Goal: Transaction & Acquisition: Purchase product/service

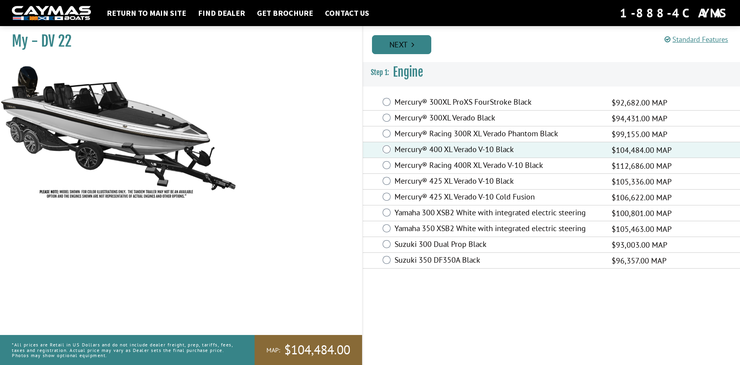
click at [403, 41] on link "Next" at bounding box center [401, 44] width 59 height 19
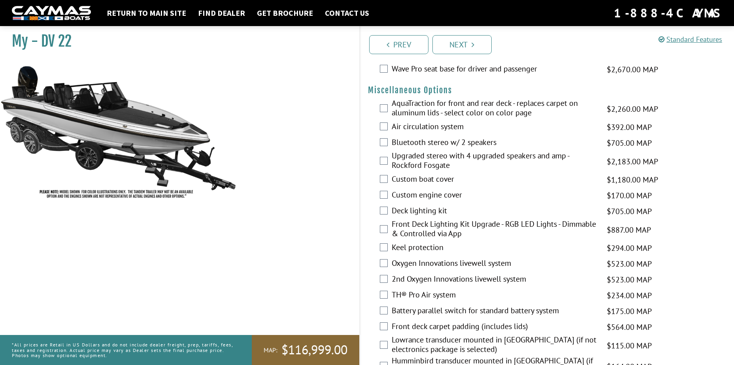
scroll to position [830, 0]
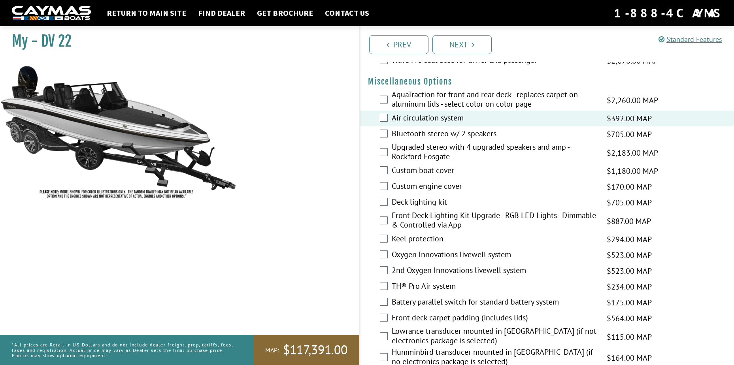
click at [389, 171] on div "Custom boat cover $1,180.00 MAP $1,393.00 MSRP" at bounding box center [547, 171] width 374 height 16
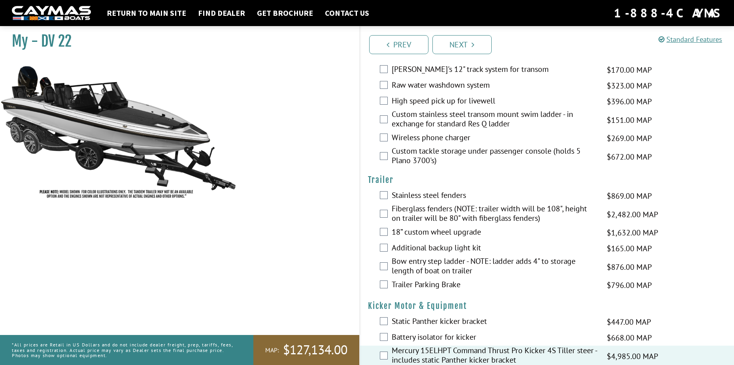
scroll to position [1553, 0]
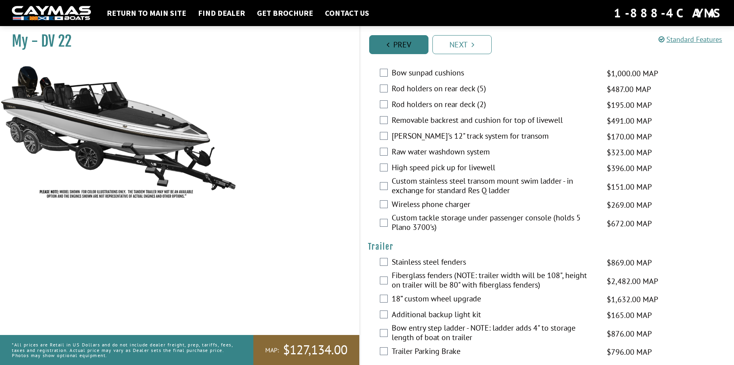
click at [394, 49] on link "Prev" at bounding box center [398, 44] width 59 height 19
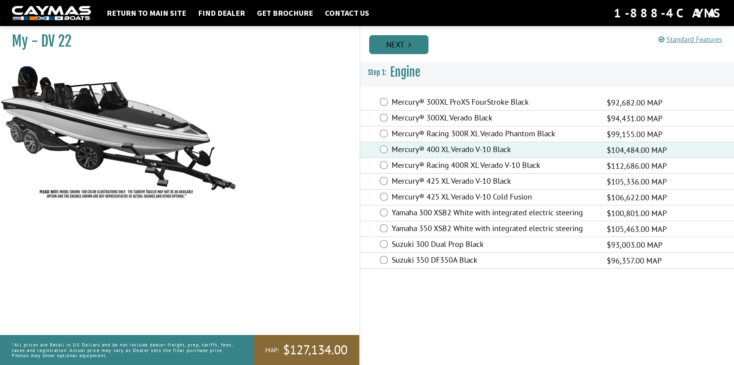
scroll to position [0, 0]
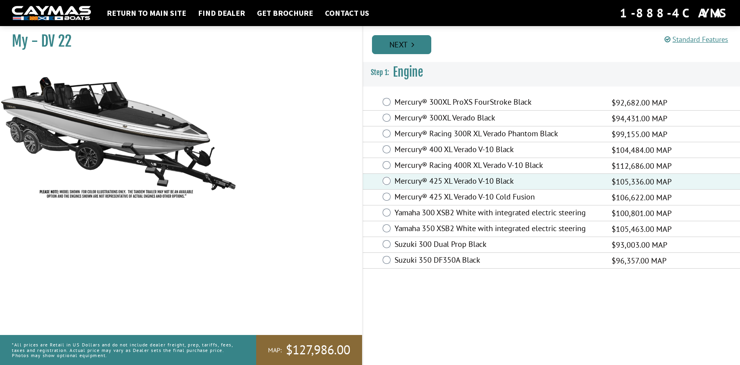
click at [392, 43] on link "Next" at bounding box center [401, 44] width 59 height 19
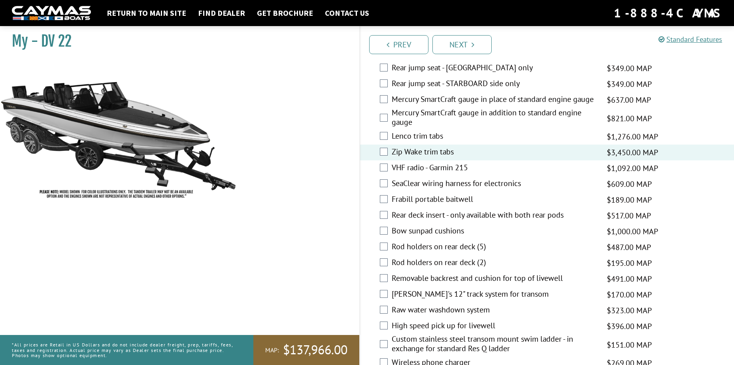
scroll to position [1435, 0]
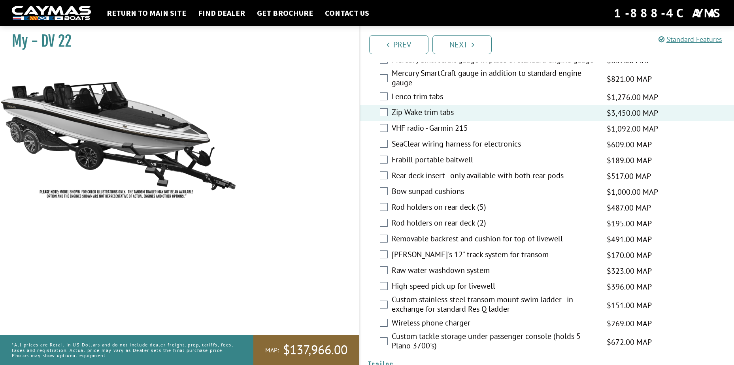
click at [388, 238] on div "Removable backrest and cushion for top of livewell $491.00 MAP $580.00 MSRP" at bounding box center [547, 240] width 374 height 16
click at [388, 240] on div "Removable backrest and cushion for top of livewell $491.00 MAP $580.00 MSRP" at bounding box center [547, 240] width 374 height 16
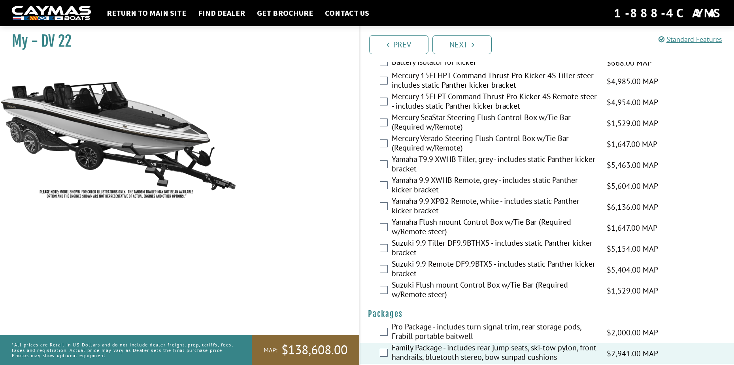
scroll to position [1909, 0]
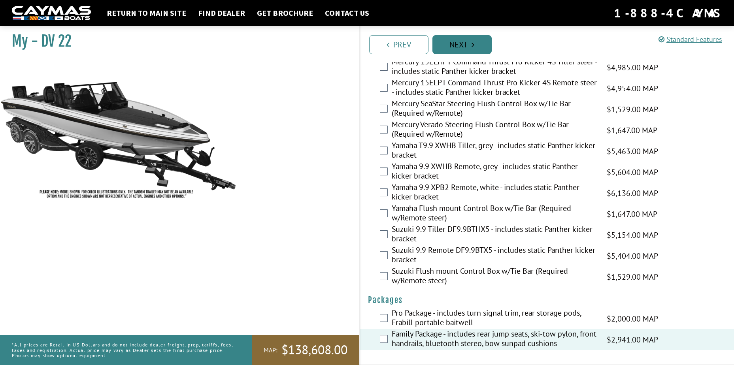
click at [460, 42] on link "Next" at bounding box center [461, 44] width 59 height 19
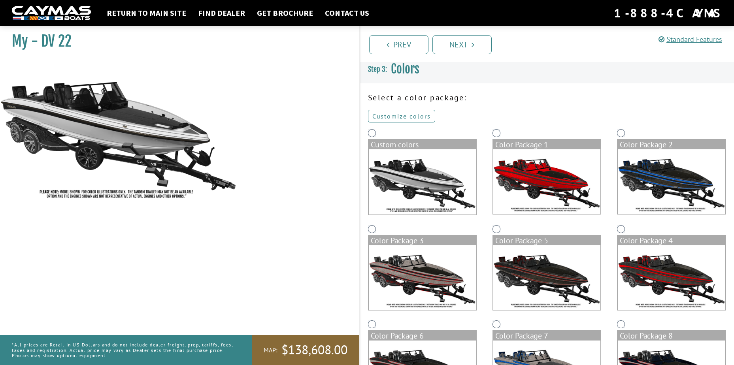
scroll to position [0, 0]
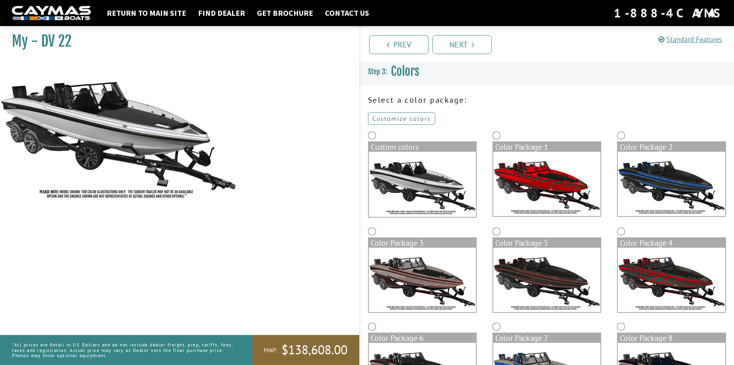
click at [404, 117] on link "Customize colors" at bounding box center [401, 118] width 67 height 13
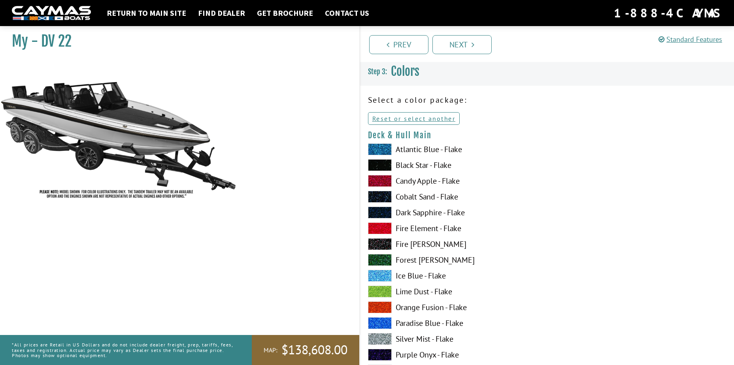
click at [379, 164] on span at bounding box center [380, 165] width 24 height 12
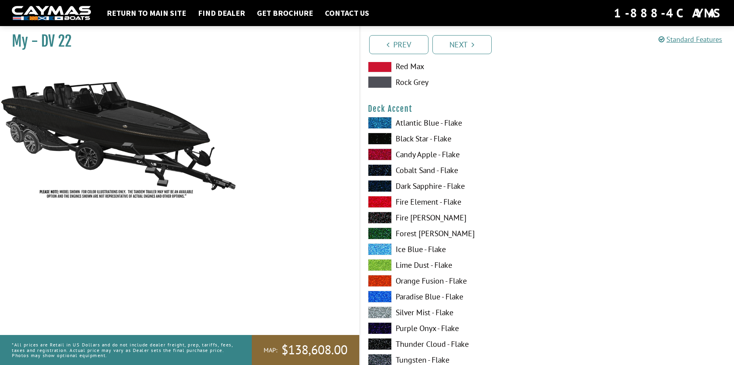
scroll to position [514, 0]
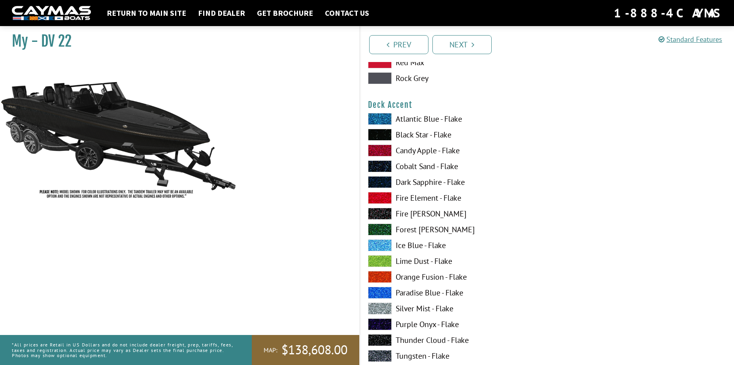
click at [384, 136] on span at bounding box center [380, 135] width 24 height 12
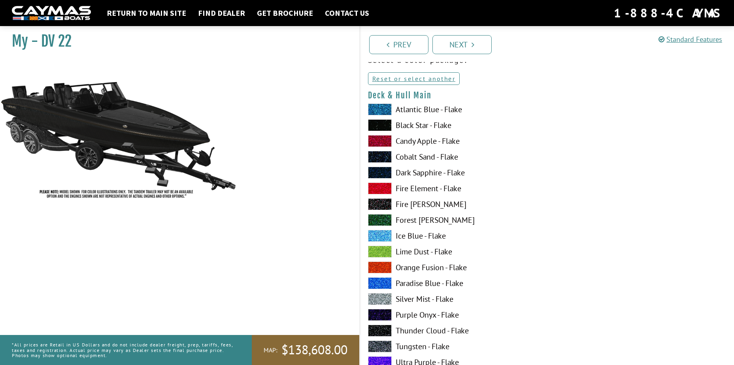
scroll to position [0, 0]
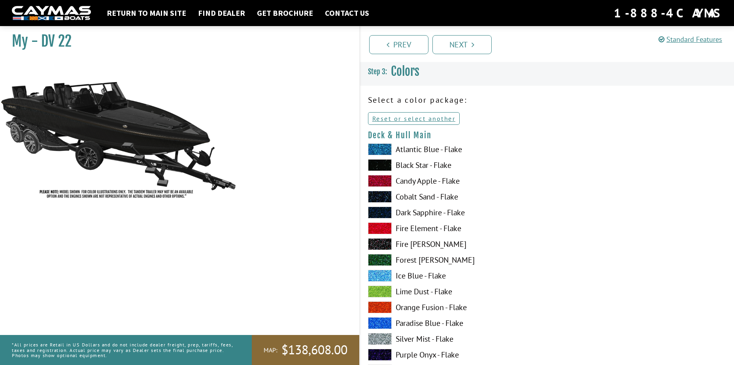
click at [376, 167] on span at bounding box center [380, 165] width 24 height 12
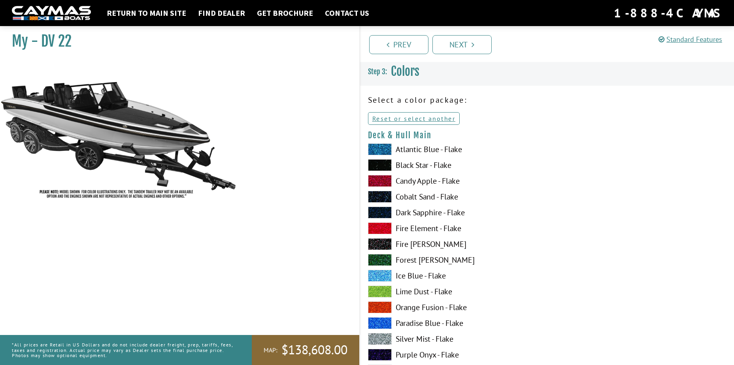
click at [376, 167] on span at bounding box center [380, 165] width 24 height 12
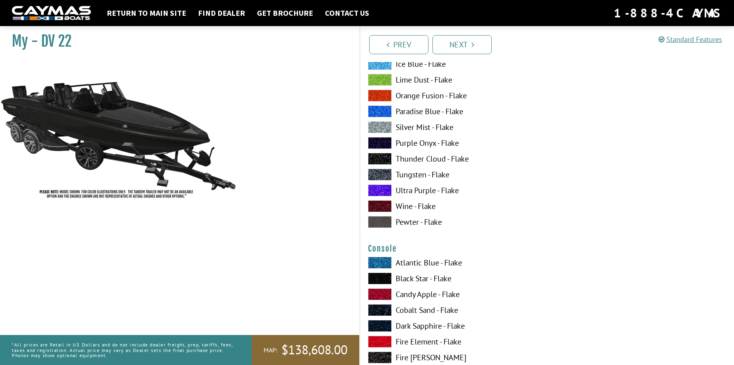
scroll to position [1185, 0]
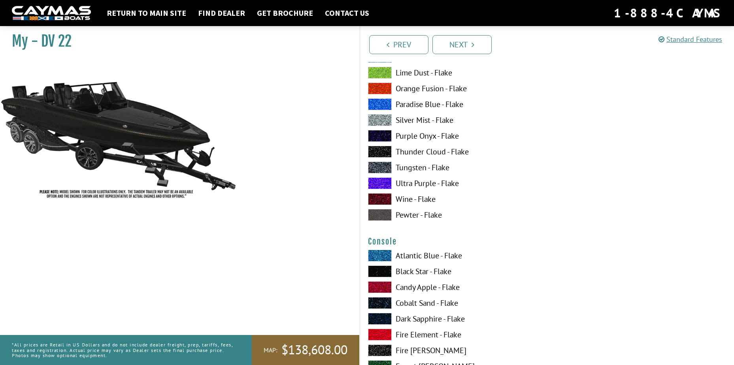
click at [379, 267] on span at bounding box center [380, 272] width 24 height 12
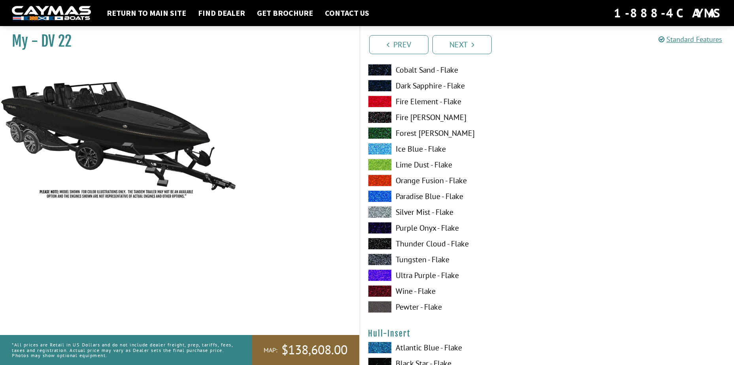
scroll to position [2568, 0]
click at [384, 209] on span at bounding box center [380, 212] width 24 height 12
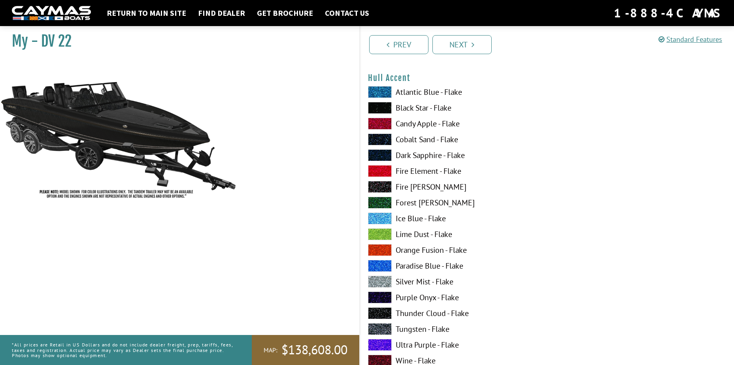
scroll to position [2055, 0]
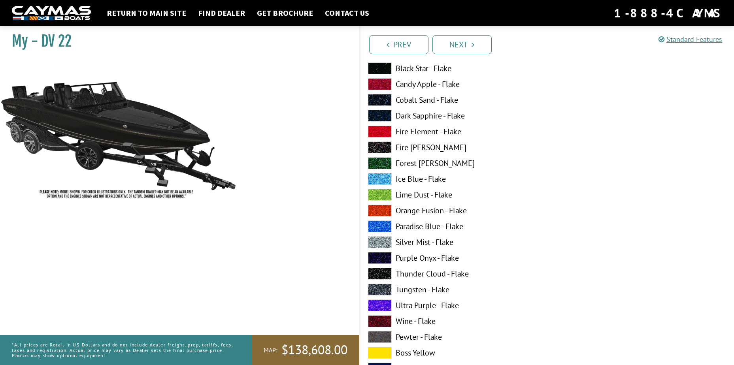
click at [385, 240] on span at bounding box center [380, 242] width 24 height 12
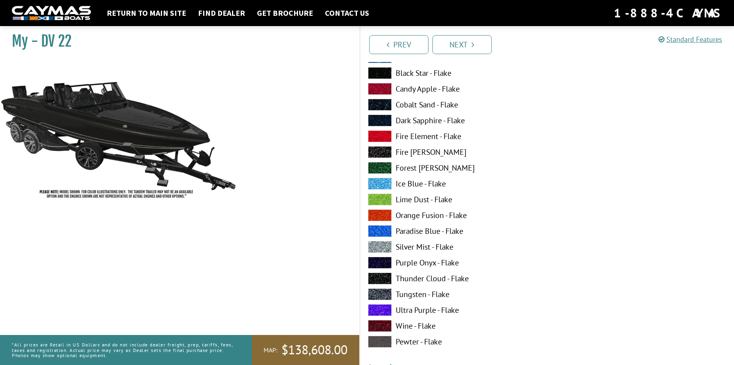
scroll to position [1067, 0]
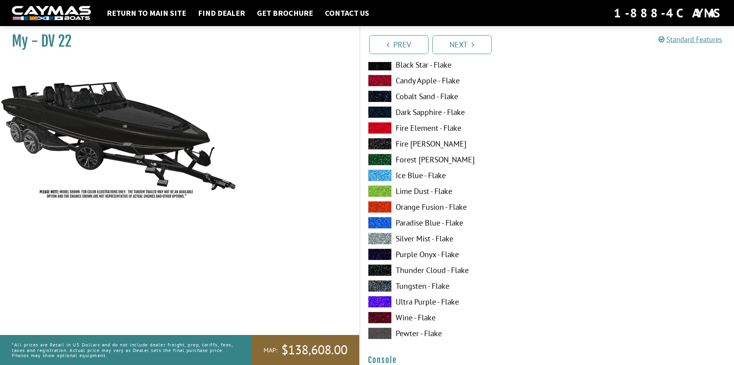
click at [383, 237] on span at bounding box center [380, 239] width 24 height 12
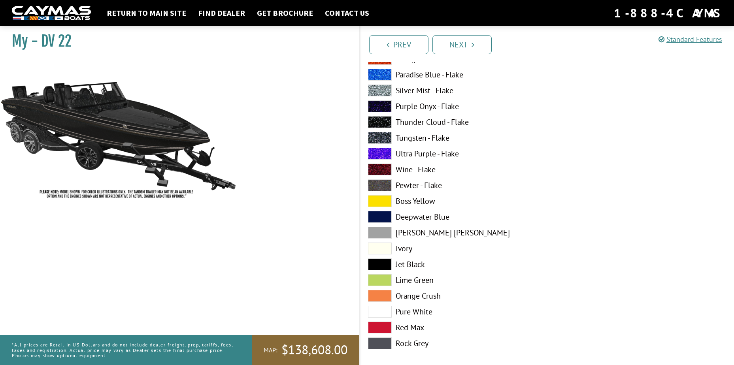
scroll to position [2213, 0]
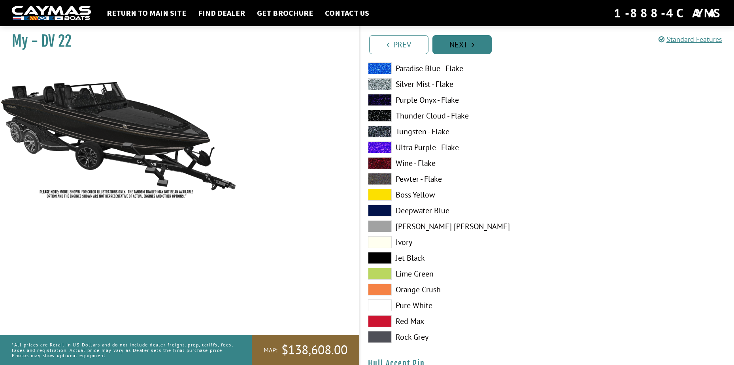
click at [467, 47] on link "Next" at bounding box center [461, 44] width 59 height 19
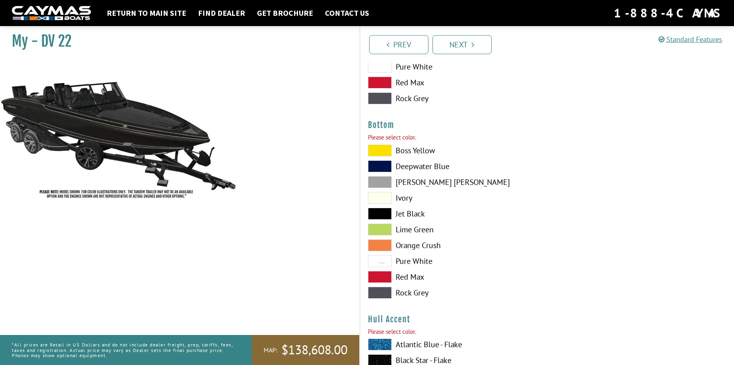
scroll to position [1800, 0]
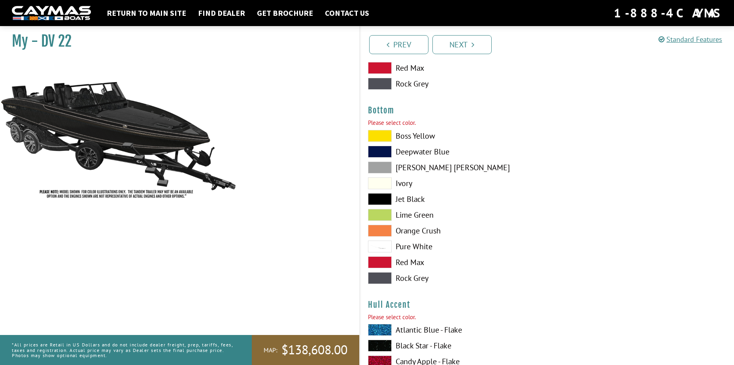
click at [383, 200] on span at bounding box center [380, 199] width 24 height 12
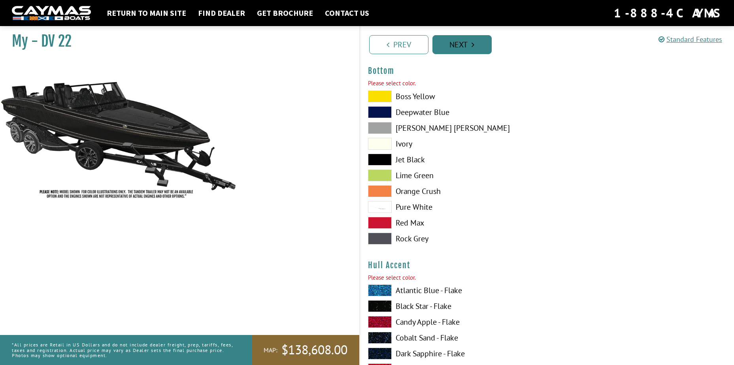
click at [463, 49] on link "Next" at bounding box center [461, 44] width 59 height 19
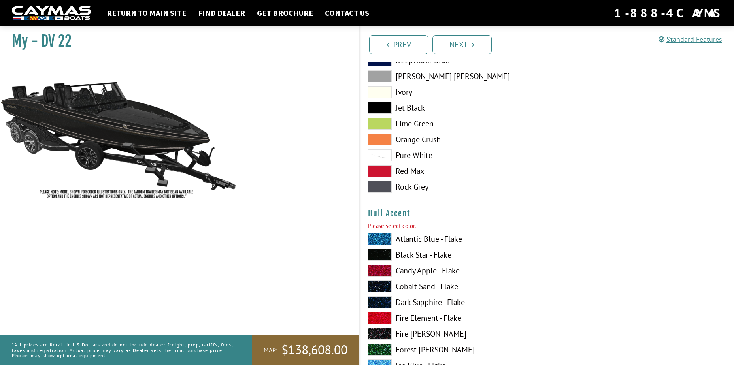
scroll to position [2022, 0]
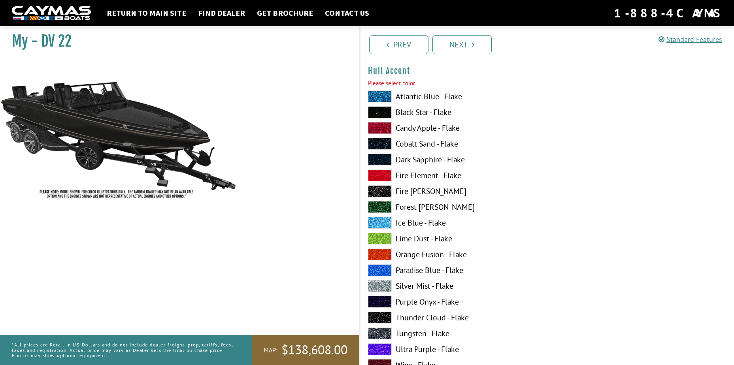
click at [379, 112] on span at bounding box center [380, 112] width 24 height 12
click at [465, 43] on link "Next" at bounding box center [461, 44] width 59 height 19
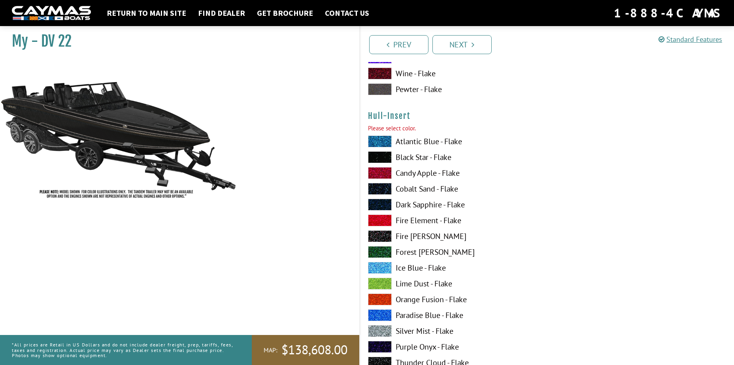
scroll to position [2831, 0]
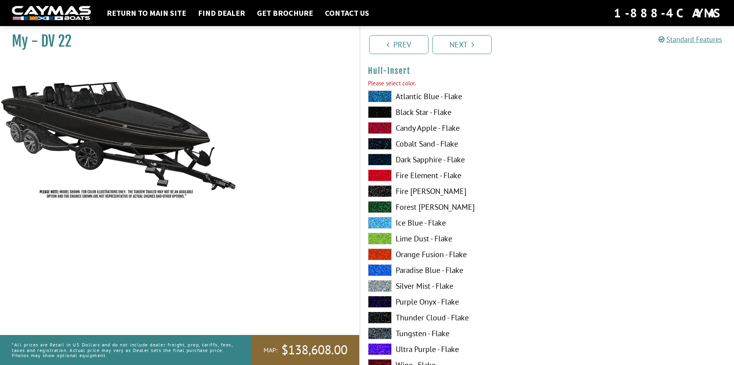
click at [375, 109] on span at bounding box center [380, 112] width 24 height 12
click at [474, 45] on icon "Pagination" at bounding box center [472, 45] width 3 height 8
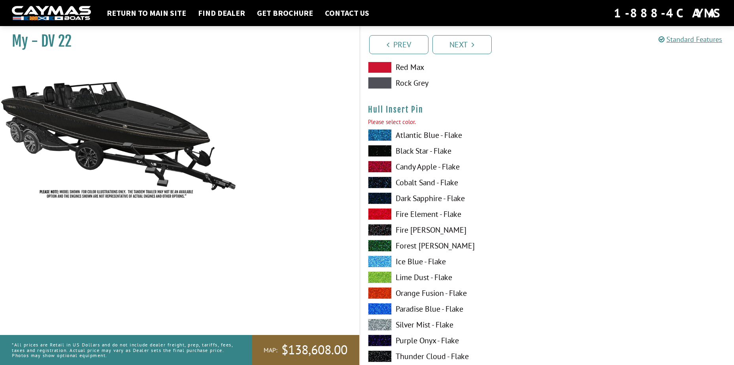
scroll to position [3314, 0]
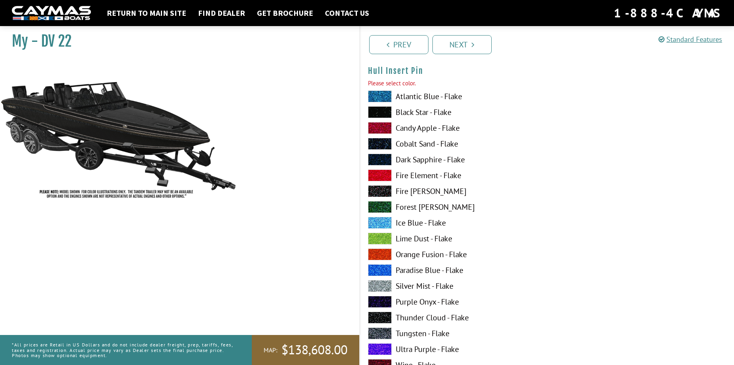
click at [377, 112] on span at bounding box center [380, 112] width 24 height 12
click at [377, 110] on span at bounding box center [380, 112] width 24 height 12
click at [386, 281] on span at bounding box center [380, 286] width 24 height 12
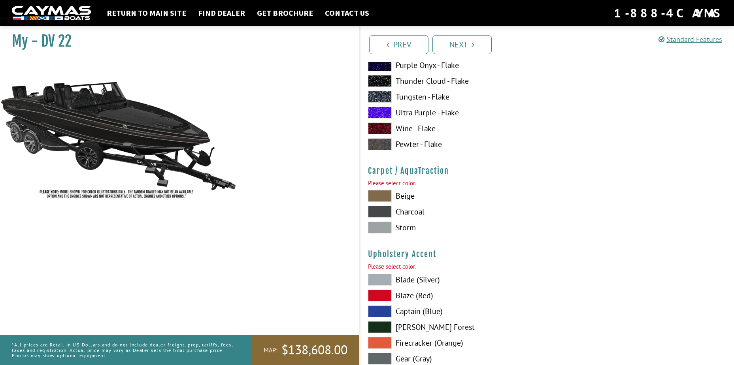
scroll to position [3551, 0]
click at [381, 194] on span at bounding box center [380, 196] width 24 height 12
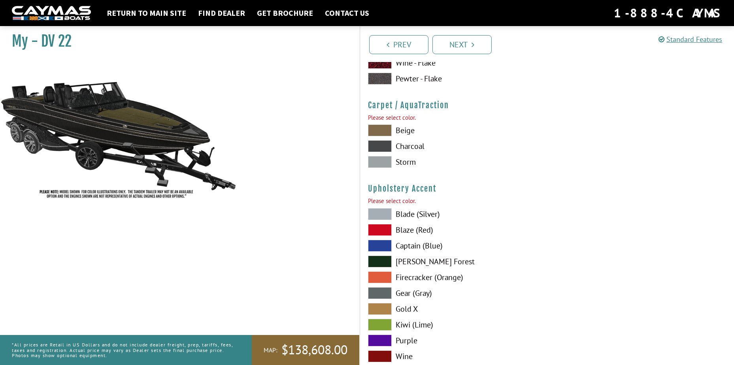
scroll to position [3670, 0]
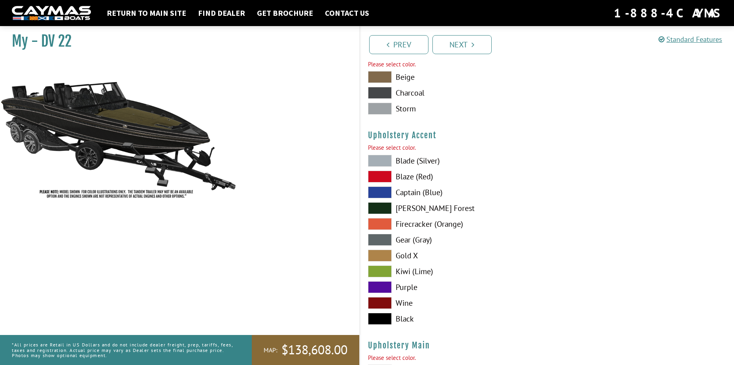
click at [383, 254] on span at bounding box center [380, 256] width 24 height 12
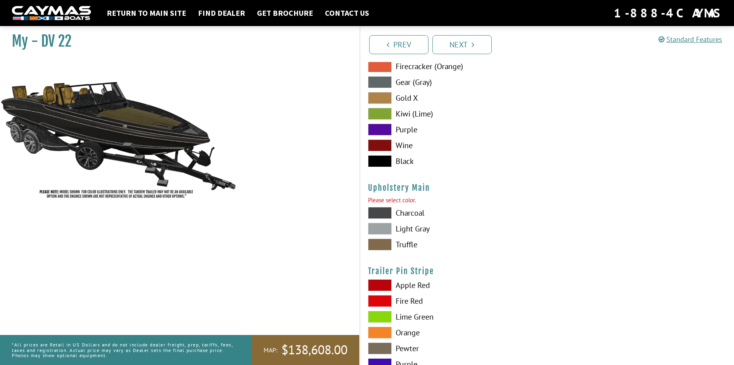
scroll to position [3828, 0]
click at [385, 213] on span at bounding box center [380, 213] width 24 height 12
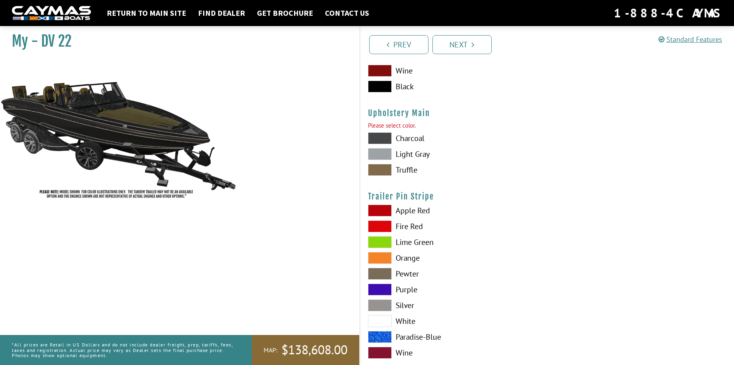
scroll to position [3919, 0]
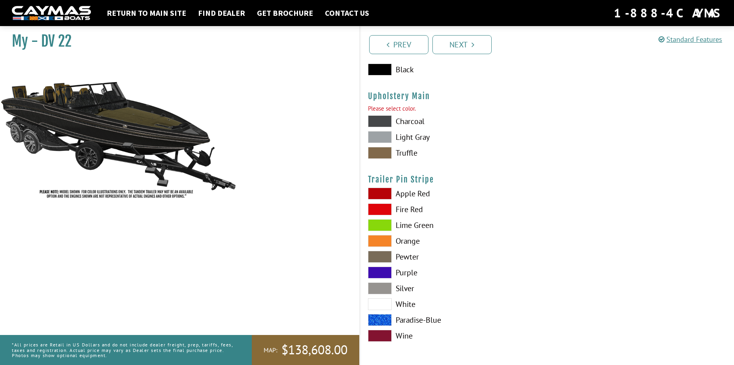
drag, startPoint x: 381, startPoint y: 284, endPoint x: 391, endPoint y: 277, distance: 11.9
click at [384, 281] on div "Apple Red Fire Red [GEOGRAPHIC_DATA] Orange Pewter Purple" at bounding box center [453, 267] width 187 height 158
click at [460, 48] on link "Next" at bounding box center [461, 44] width 59 height 19
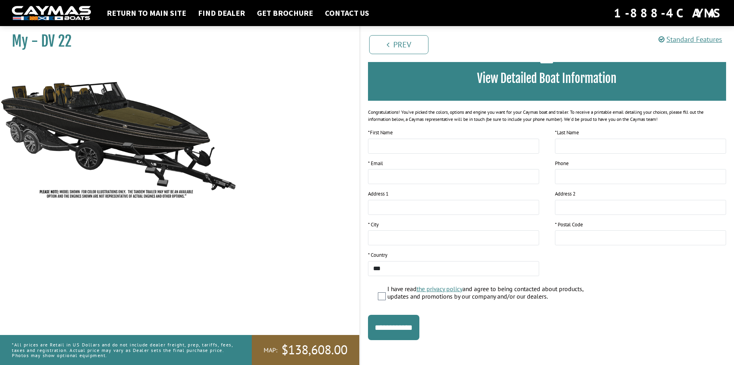
scroll to position [59, 0]
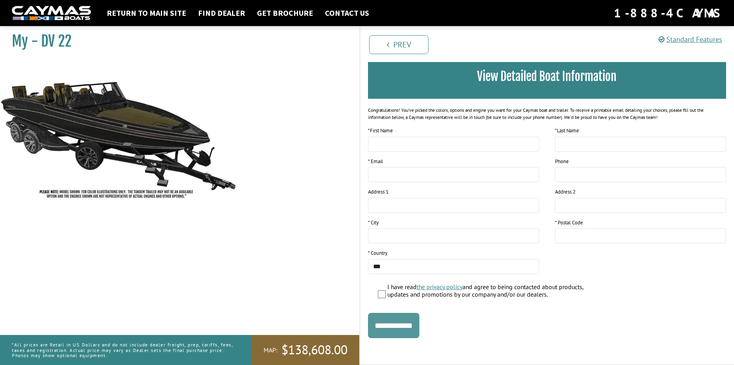
click at [395, 317] on input "**********" at bounding box center [393, 325] width 51 height 25
